Goal: Information Seeking & Learning: Learn about a topic

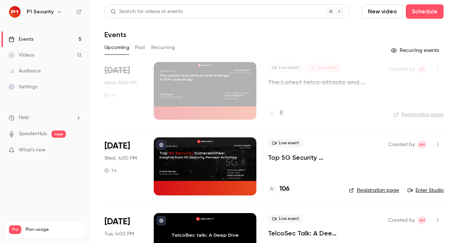
click at [36, 148] on span "What's new" at bounding box center [32, 150] width 27 height 8
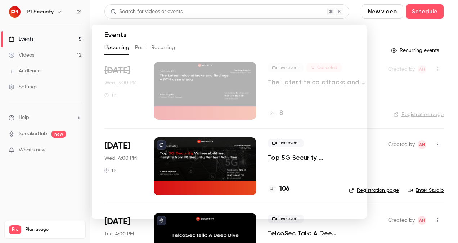
drag, startPoint x: 457, startPoint y: 86, endPoint x: 444, endPoint y: 92, distance: 14.0
click at [444, 92] on div at bounding box center [229, 121] width 458 height 243
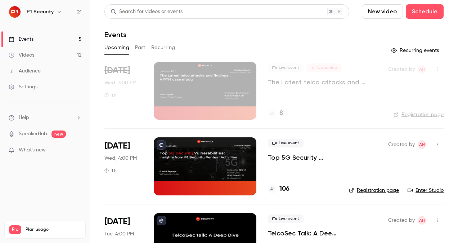
click at [444, 92] on main "Search for videos or events New video Schedule Events Upcoming Past Recurring R…" at bounding box center [274, 121] width 368 height 243
click at [306, 160] on p "Top 5G Security Vulnerabilities: Insights from P1 Security Pentest Activities" at bounding box center [302, 157] width 69 height 9
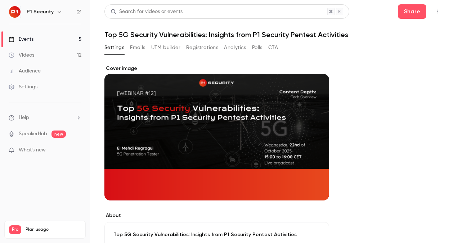
click at [203, 50] on button "Registrations" at bounding box center [202, 48] width 32 height 12
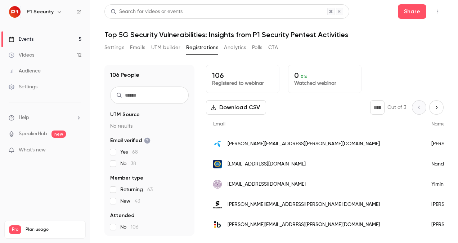
click at [53, 37] on link "Events 5" at bounding box center [45, 39] width 90 height 16
